Goal: Information Seeking & Learning: Learn about a topic

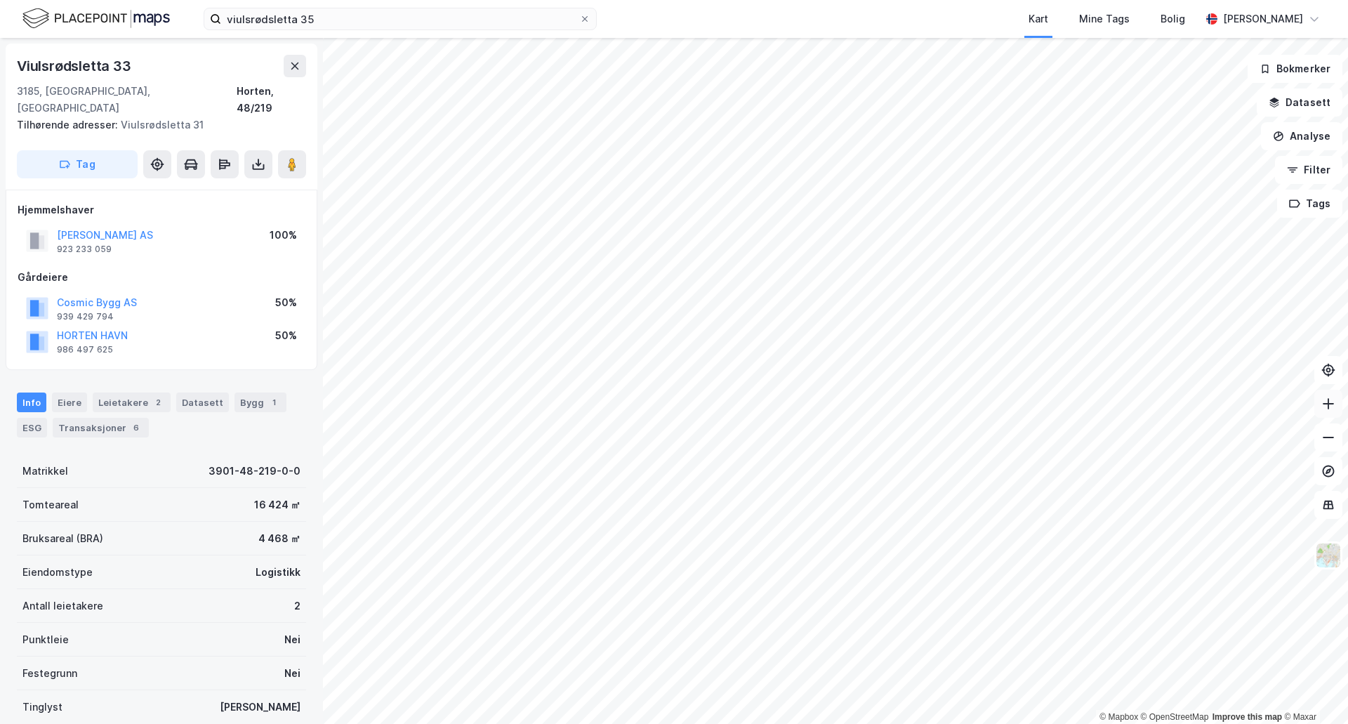
click at [1324, 414] on button at bounding box center [1328, 404] width 28 height 28
click at [1333, 407] on icon at bounding box center [1328, 404] width 14 height 14
click at [1331, 407] on icon at bounding box center [1328, 404] width 14 height 14
